Goal: Task Accomplishment & Management: Complete application form

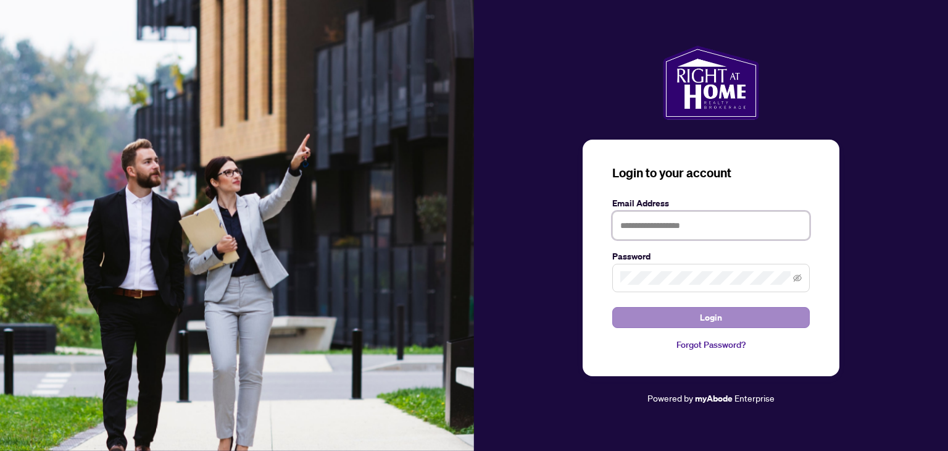
type input "**********"
click at [733, 322] on button "Login" at bounding box center [711, 317] width 198 height 21
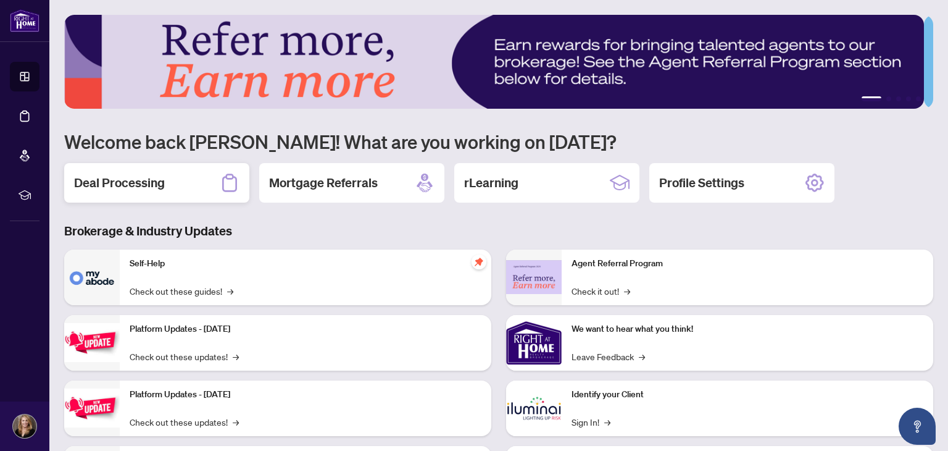
click at [141, 184] on h2 "Deal Processing" at bounding box center [119, 182] width 91 height 17
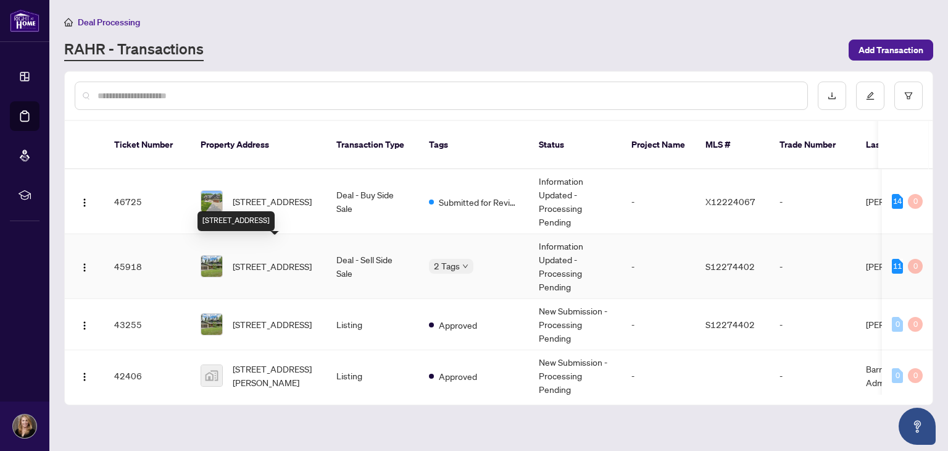
click at [267, 259] on span "[STREET_ADDRESS]" at bounding box center [272, 266] width 79 height 14
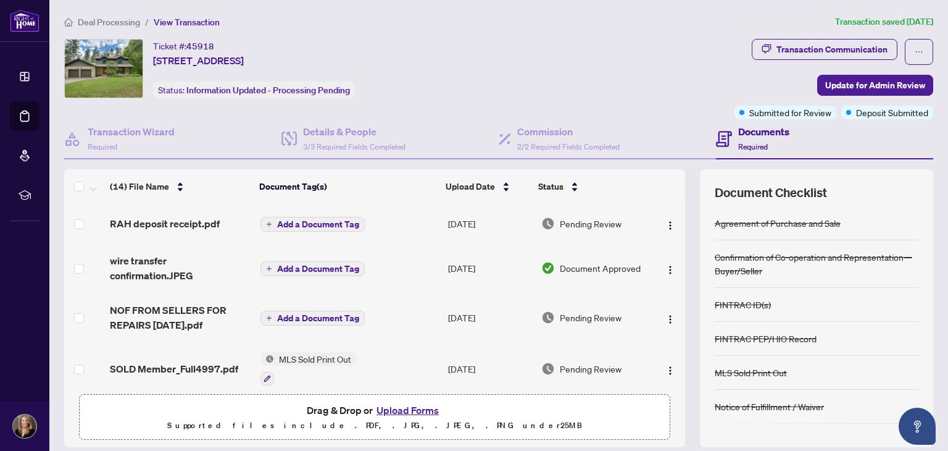
scroll to position [104, 0]
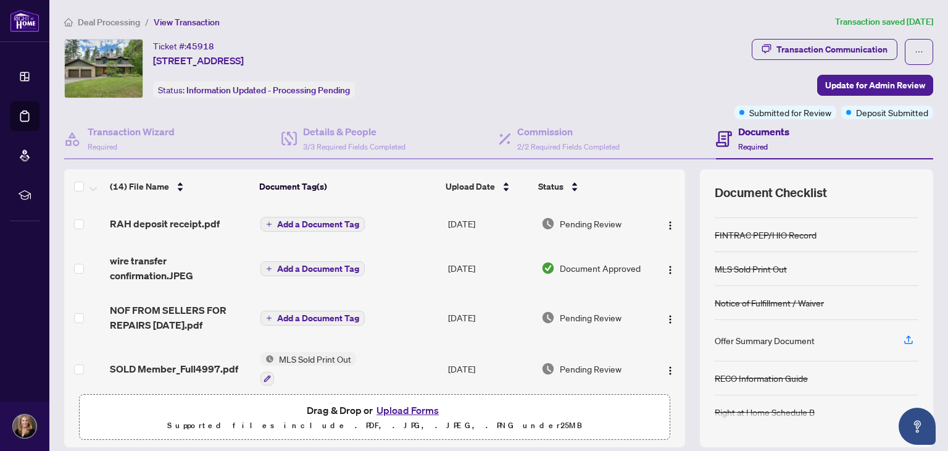
click at [415, 409] on button "Upload Forms" at bounding box center [408, 410] width 70 height 16
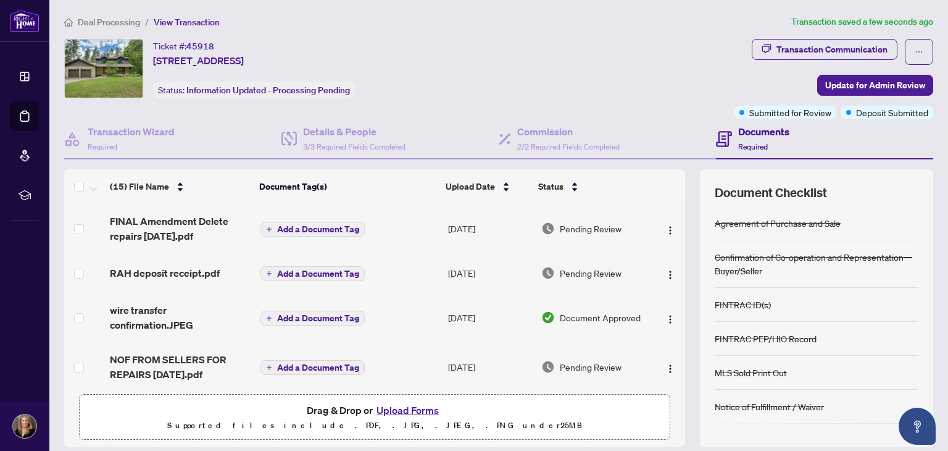
click at [266, 227] on icon "plus" at bounding box center [269, 229] width 6 height 6
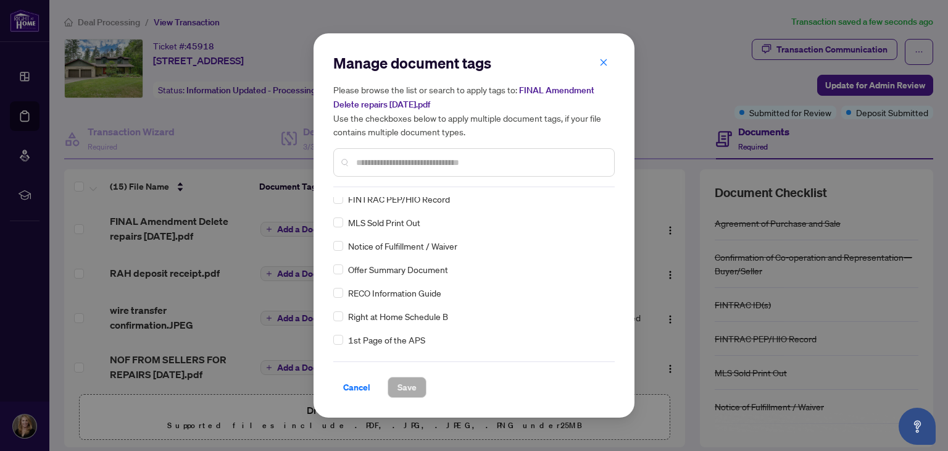
scroll to position [123, 0]
click at [360, 164] on input "text" at bounding box center [480, 163] width 248 height 14
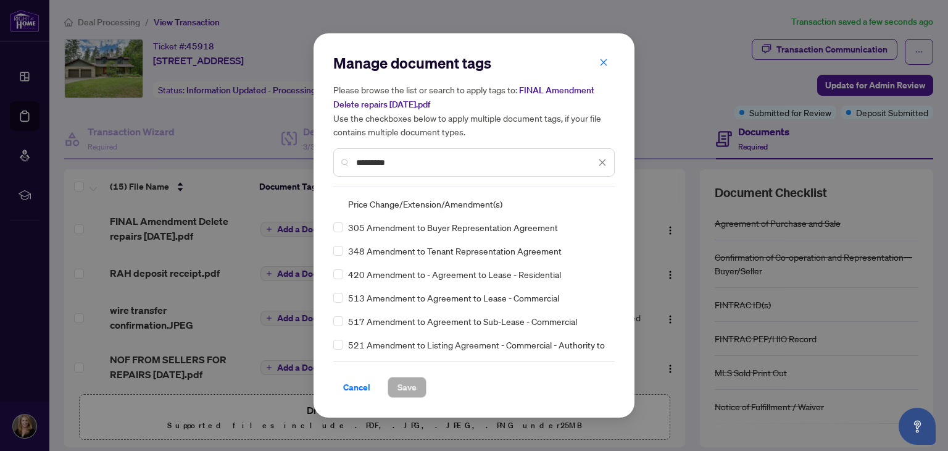
scroll to position [0, 0]
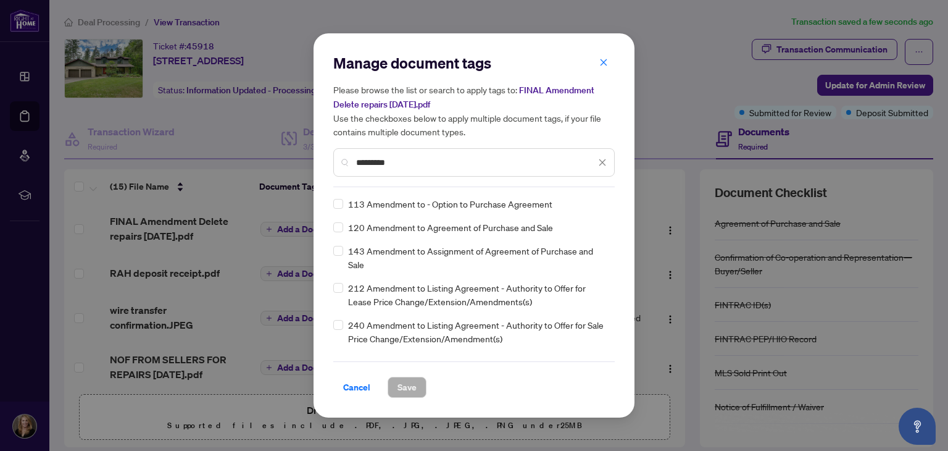
drag, startPoint x: 412, startPoint y: 159, endPoint x: 353, endPoint y: 165, distance: 59.5
click at [353, 165] on div "*********" at bounding box center [473, 162] width 281 height 28
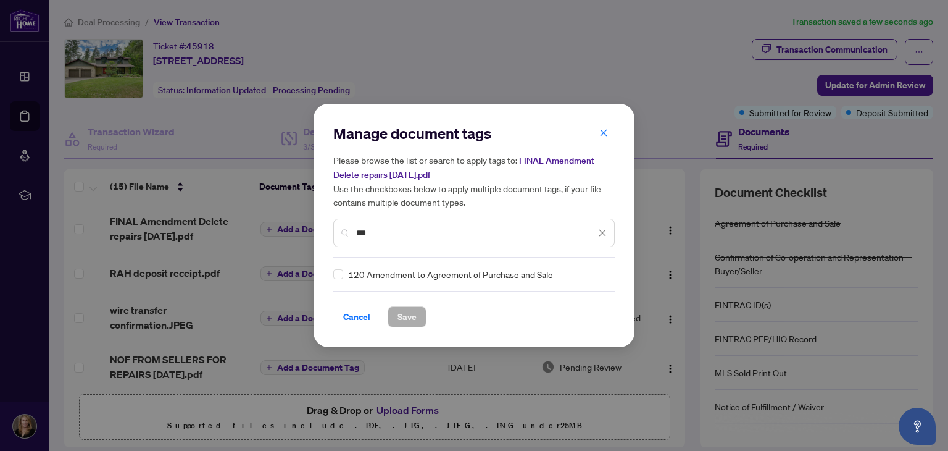
type input "***"
click at [401, 314] on span "Save" at bounding box center [406, 317] width 19 height 20
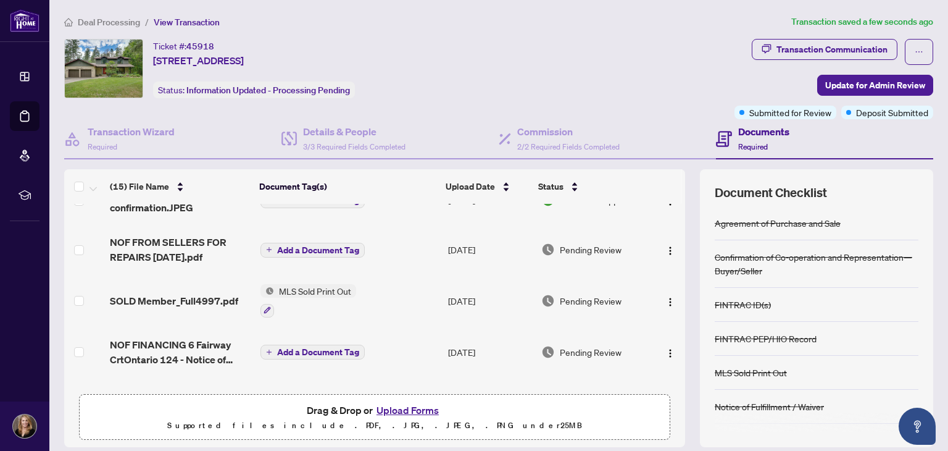
scroll to position [123, 0]
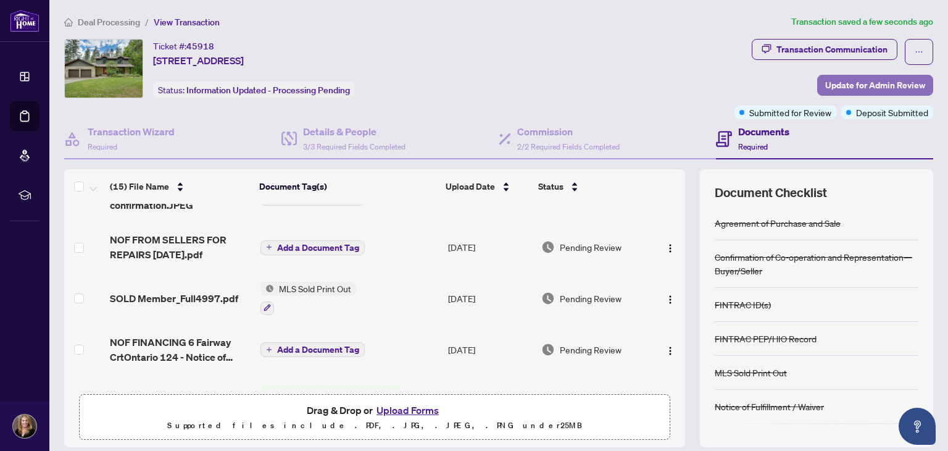
click at [865, 83] on span "Update for Admin Review" at bounding box center [875, 85] width 100 height 20
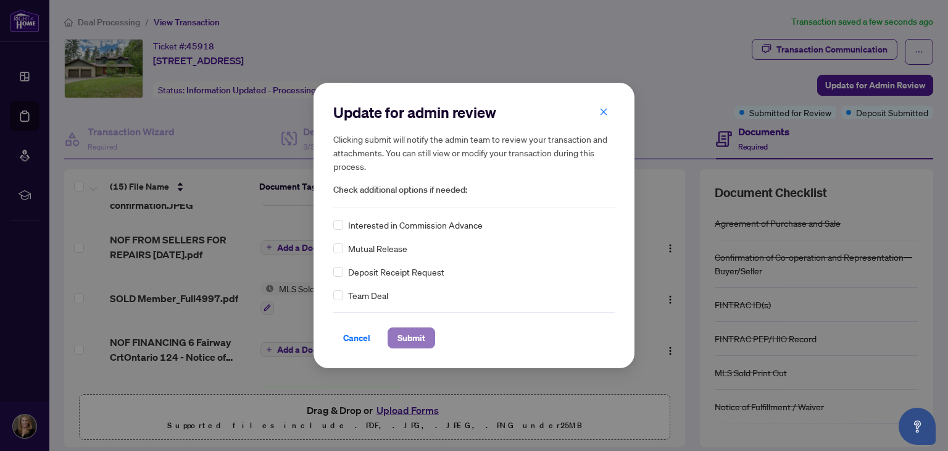
click at [412, 331] on span "Submit" at bounding box center [411, 338] width 28 height 20
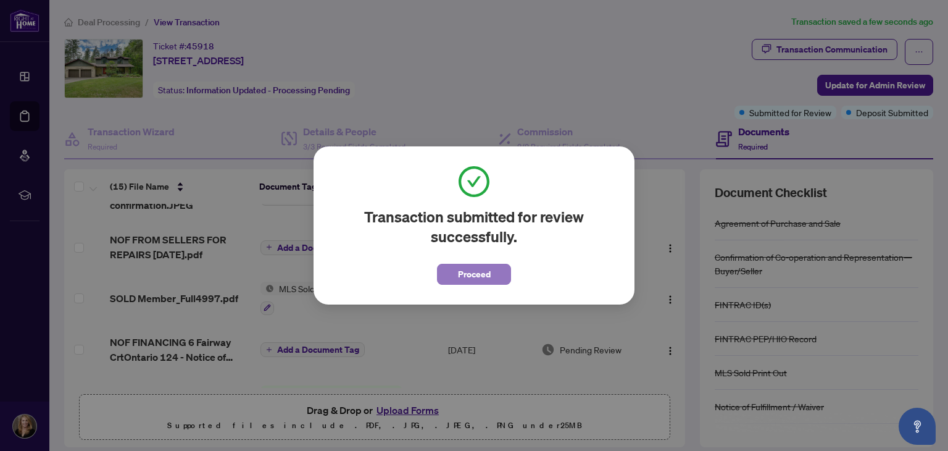
click at [480, 275] on span "Proceed" at bounding box center [474, 274] width 33 height 20
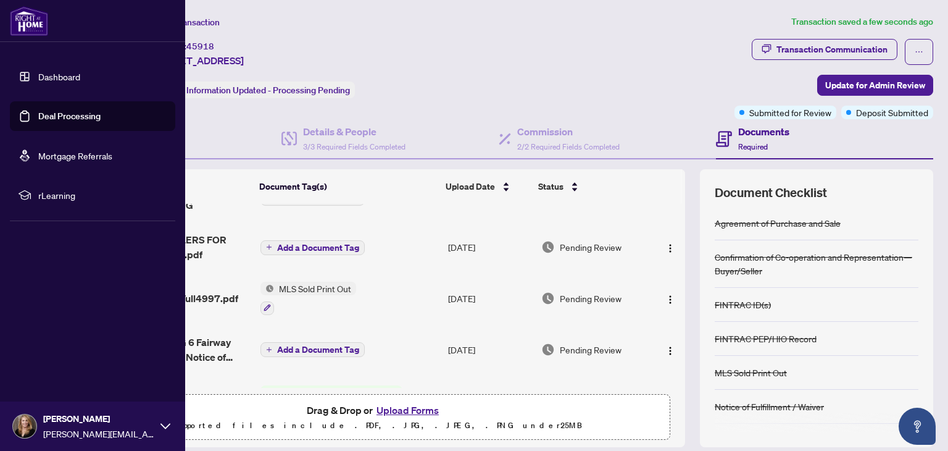
click at [168, 425] on icon at bounding box center [165, 426] width 10 height 6
click at [54, 351] on span "Logout" at bounding box center [50, 353] width 28 height 20
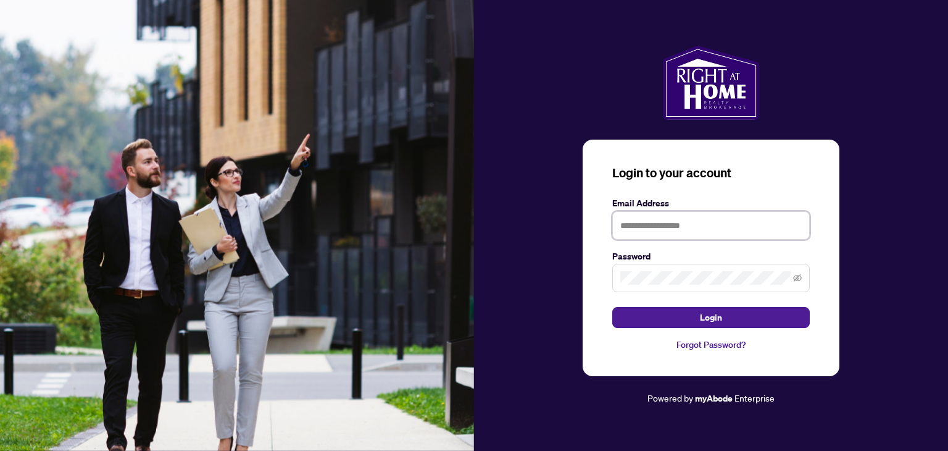
type input "**********"
